Goal: Find specific page/section: Find specific page/section

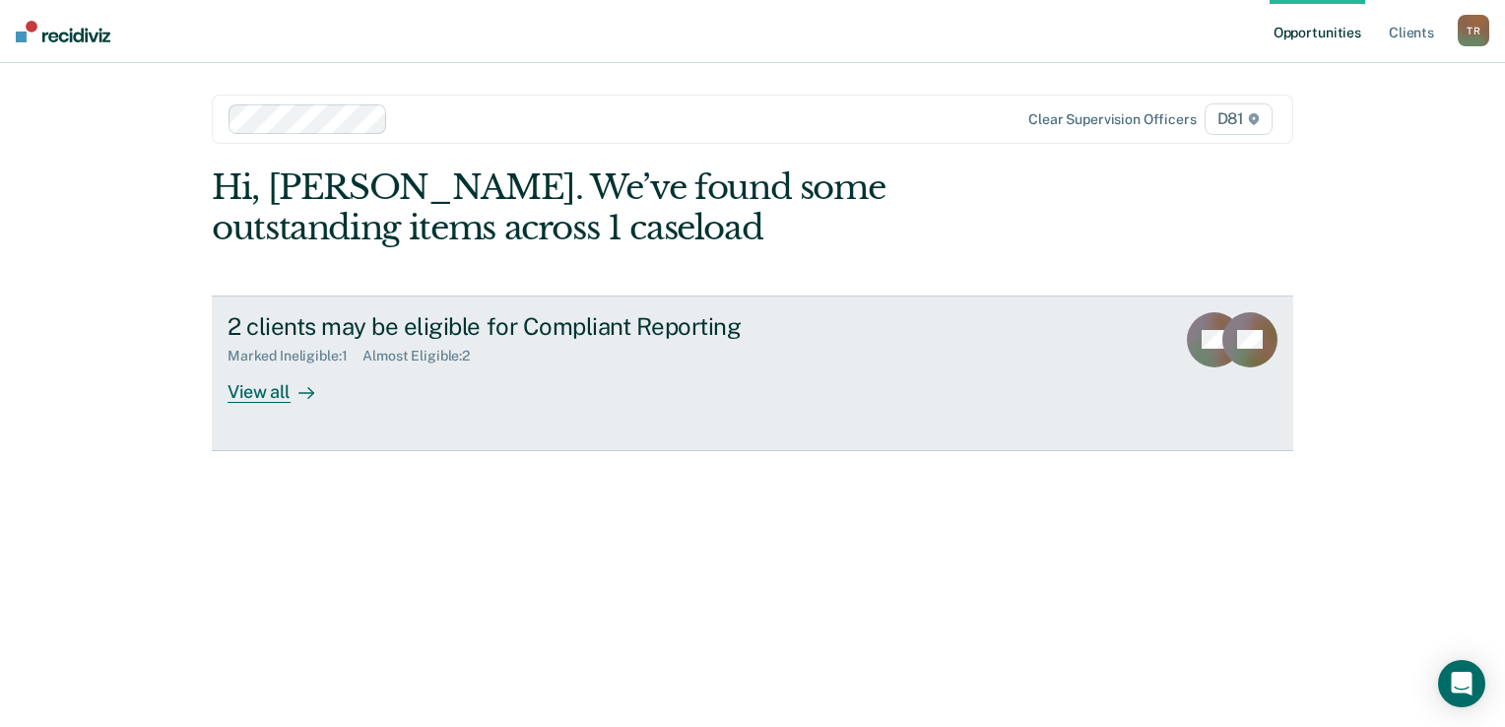
click at [249, 389] on div "View all" at bounding box center [282, 383] width 110 height 38
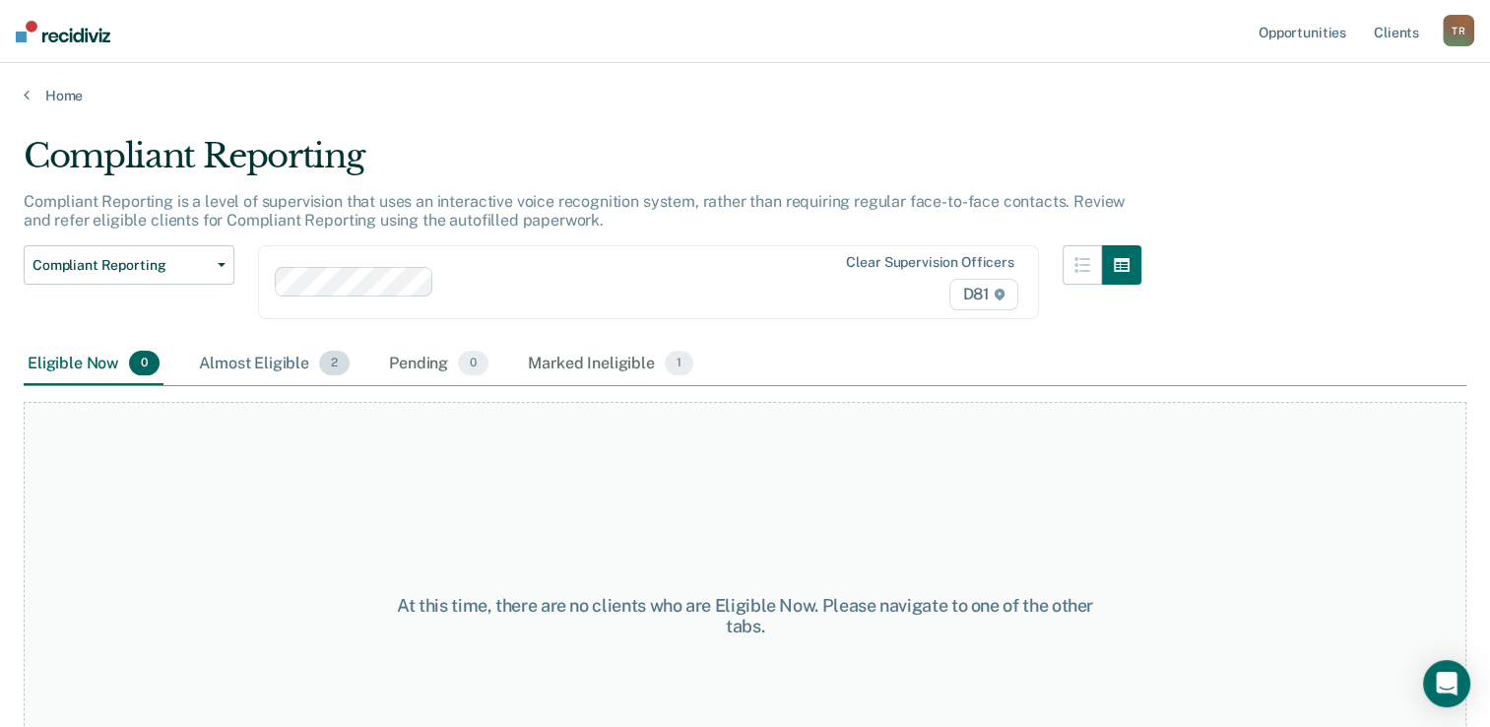
click at [278, 365] on div "Almost Eligible 2" at bounding box center [274, 364] width 159 height 43
